Goal: Navigation & Orientation: Find specific page/section

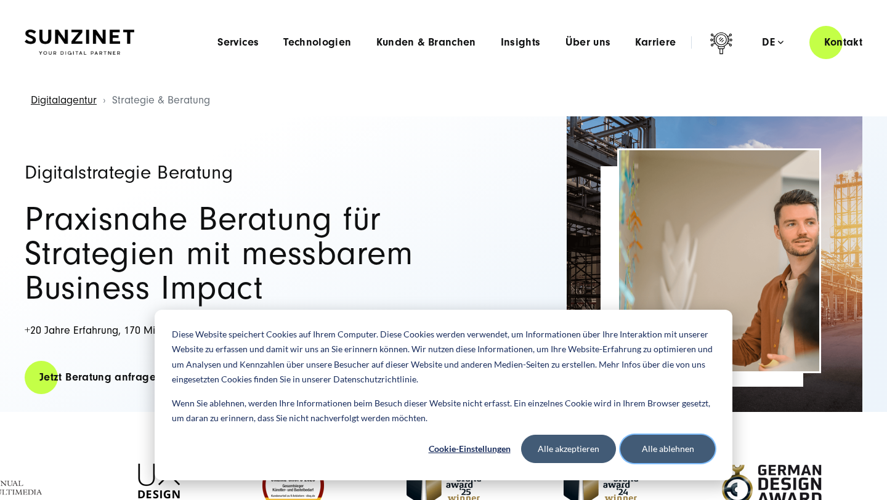
click at [639, 451] on button "Alle ablehnen" at bounding box center [667, 449] width 95 height 28
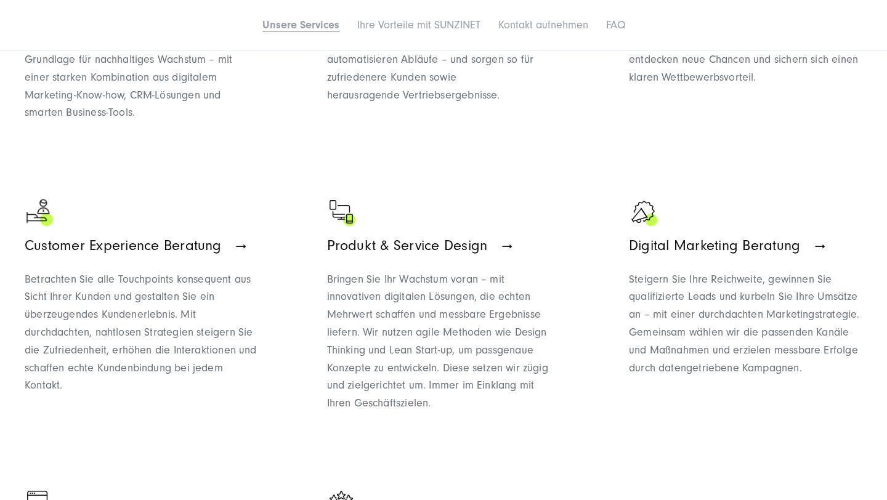
scroll to position [1045, 0]
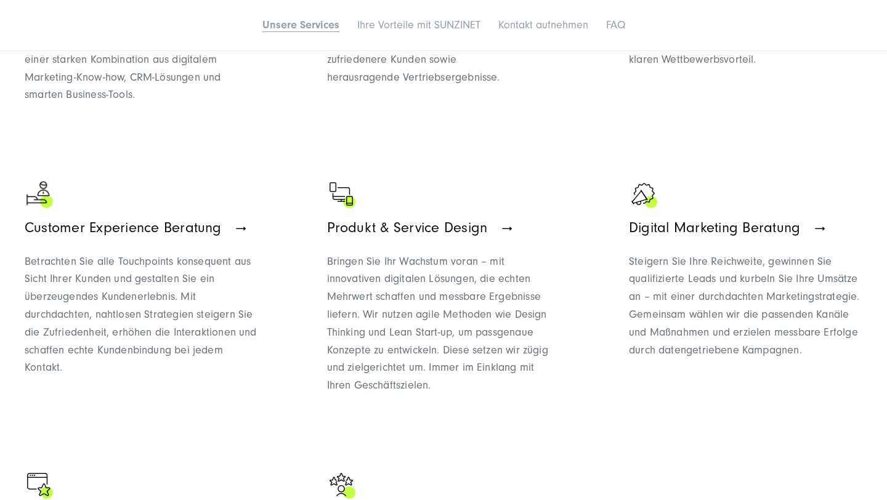
click at [226, 152] on ul "Strategieberatung für Marketing & Vertrieb Richten Sie Ihre Marketing- und Vert…" at bounding box center [444, 288] width 838 height 808
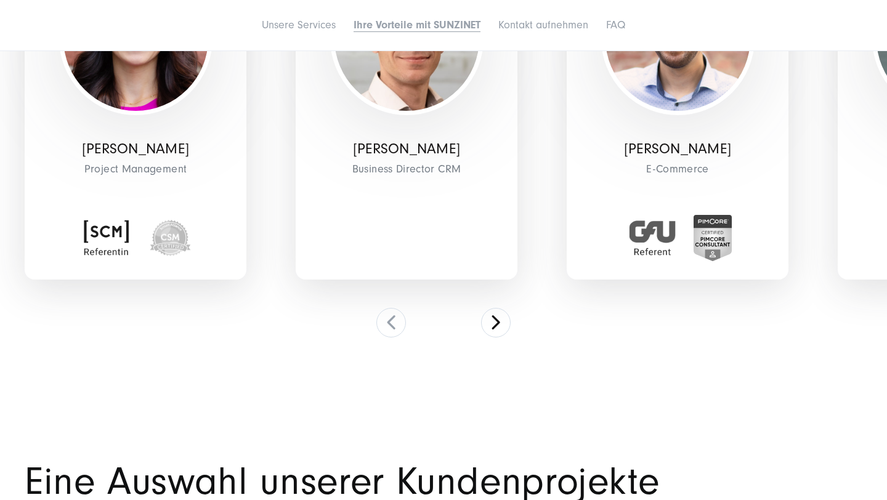
scroll to position [4219, 0]
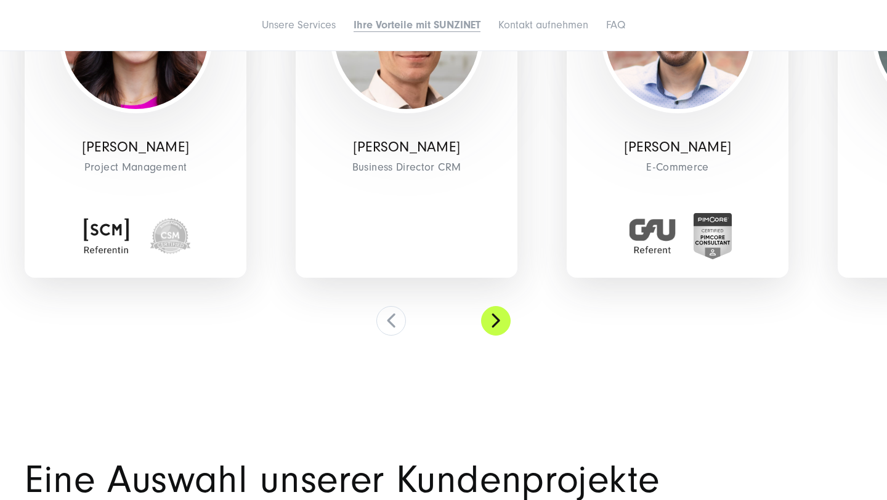
click at [495, 327] on button at bounding box center [496, 321] width 30 height 30
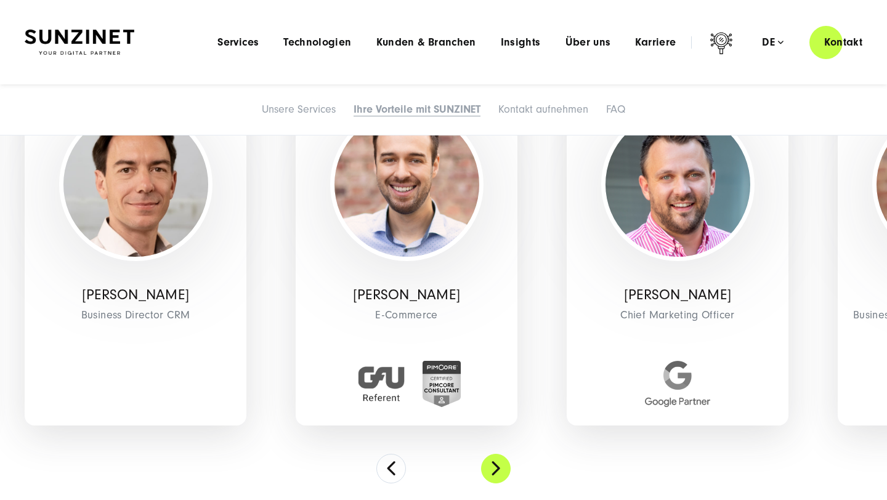
scroll to position [4071, 0]
click at [493, 468] on button at bounding box center [496, 470] width 30 height 30
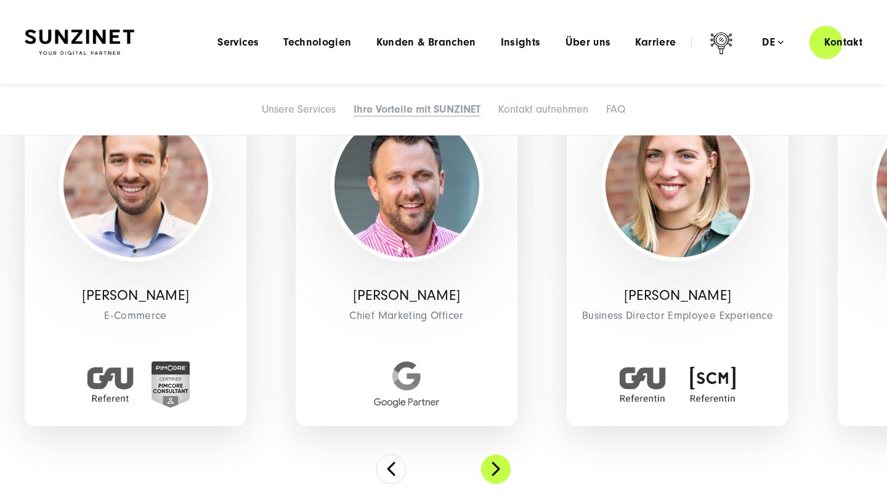
click at [493, 468] on button at bounding box center [496, 470] width 30 height 30
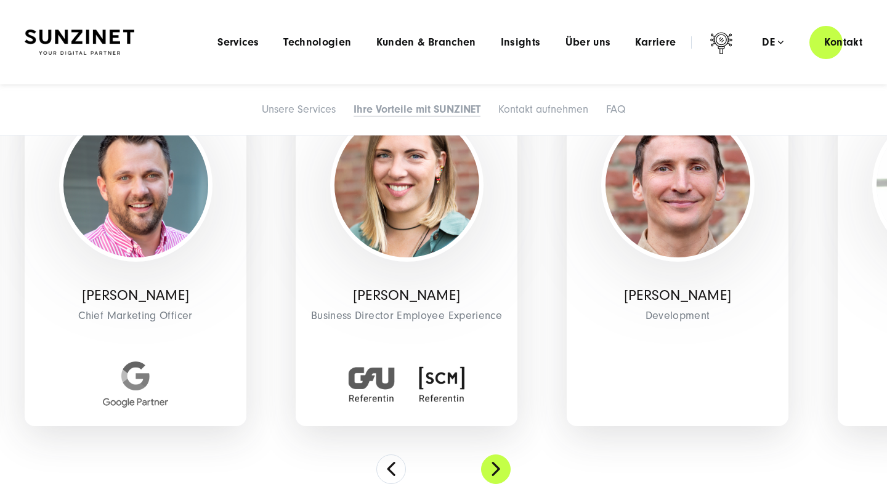
click at [493, 468] on button at bounding box center [496, 470] width 30 height 30
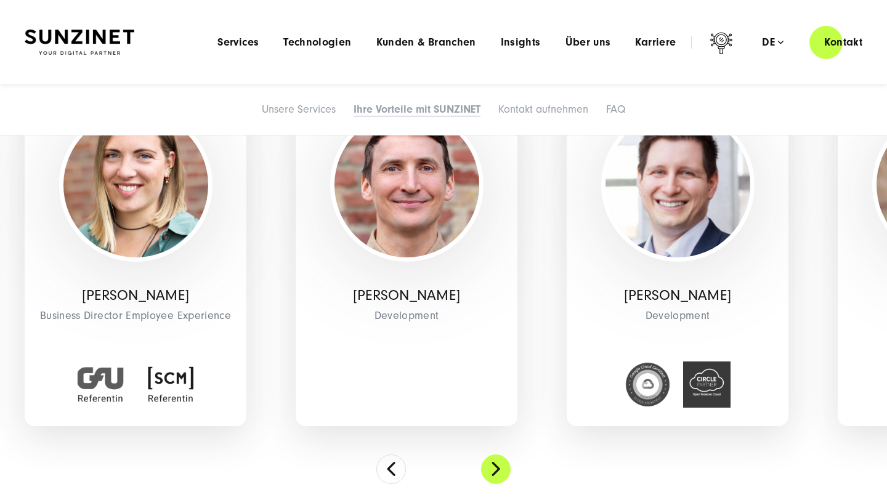
click at [493, 468] on button at bounding box center [496, 470] width 30 height 30
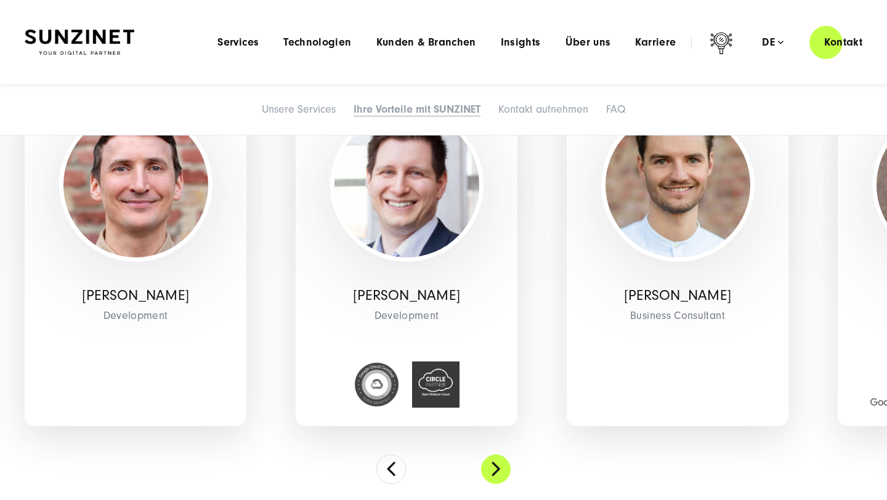
click at [493, 468] on button at bounding box center [496, 470] width 30 height 30
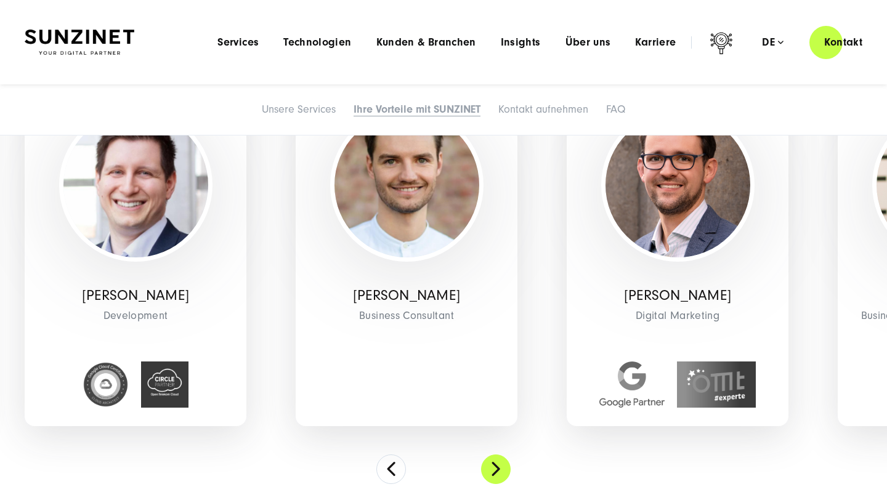
click at [493, 468] on button at bounding box center [496, 470] width 30 height 30
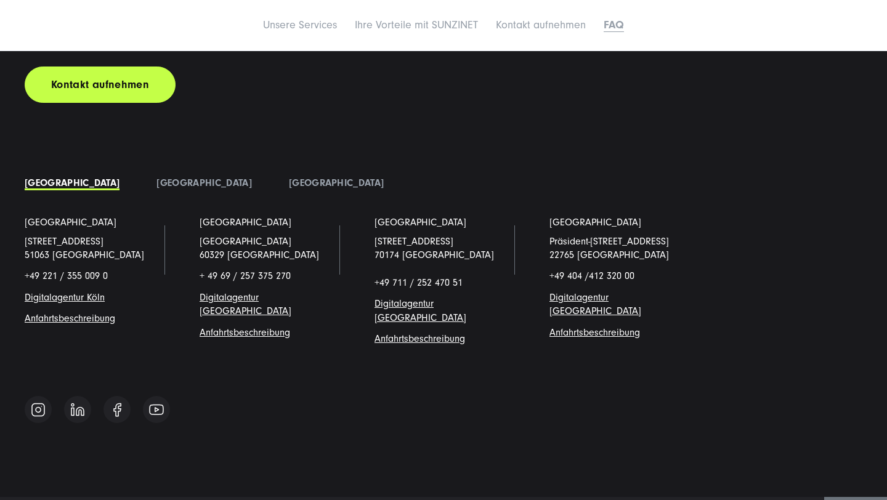
scroll to position [6648, 0]
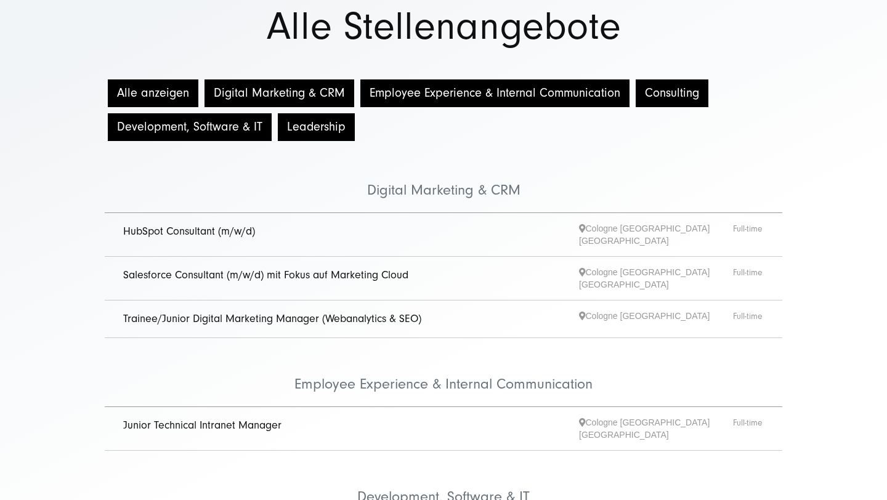
scroll to position [108, 0]
